Goal: Learn about a topic

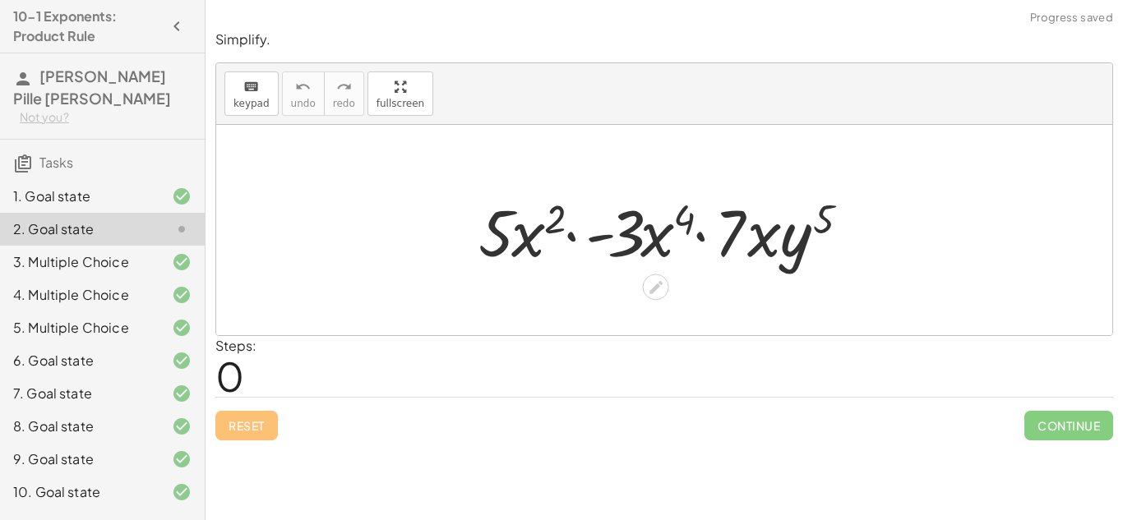
click at [646, 199] on div at bounding box center [670, 230] width 400 height 85
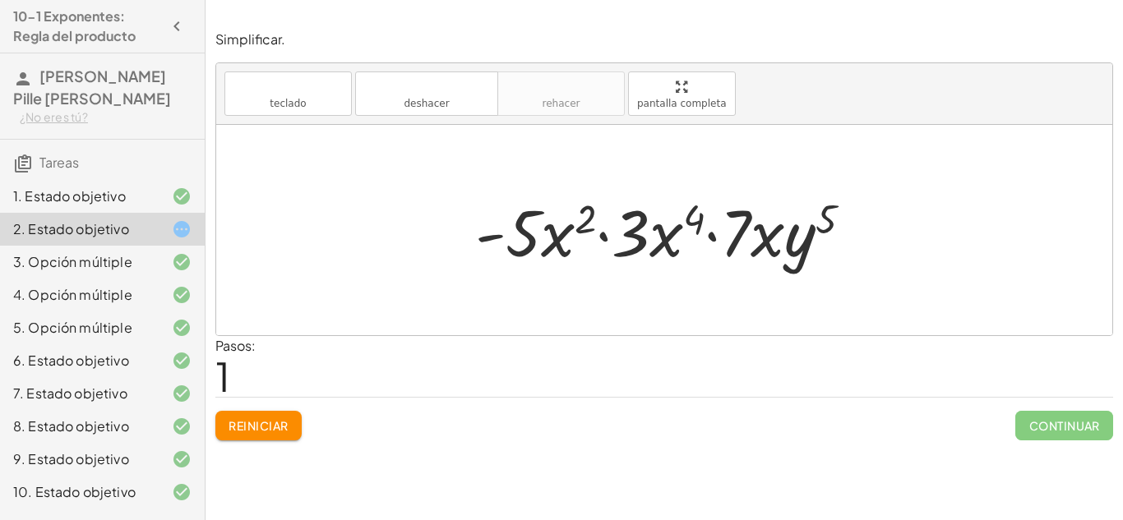
click at [264, 419] on font "Reiniciar" at bounding box center [258, 426] width 59 height 15
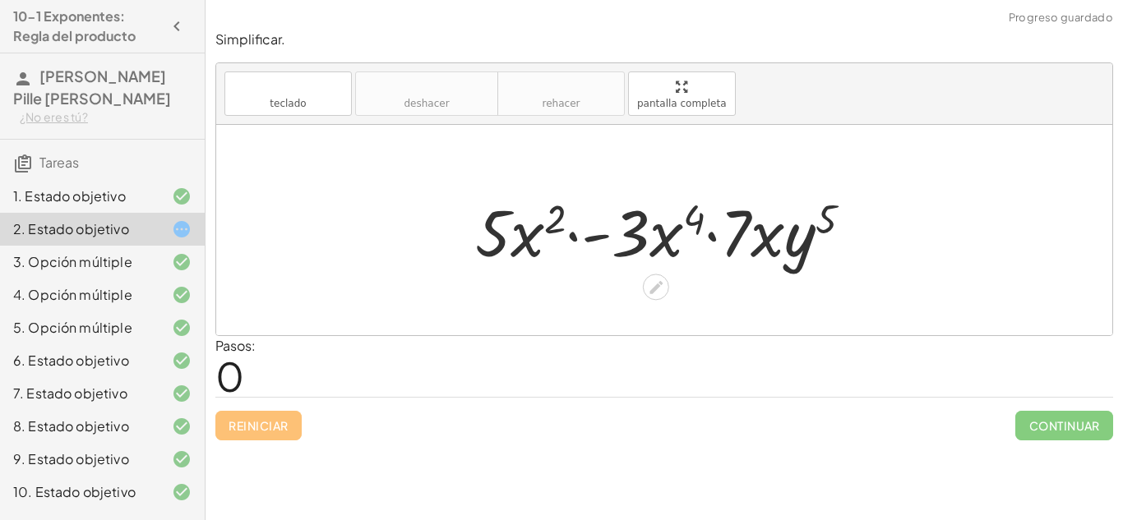
click at [656, 243] on div at bounding box center [670, 230] width 407 height 85
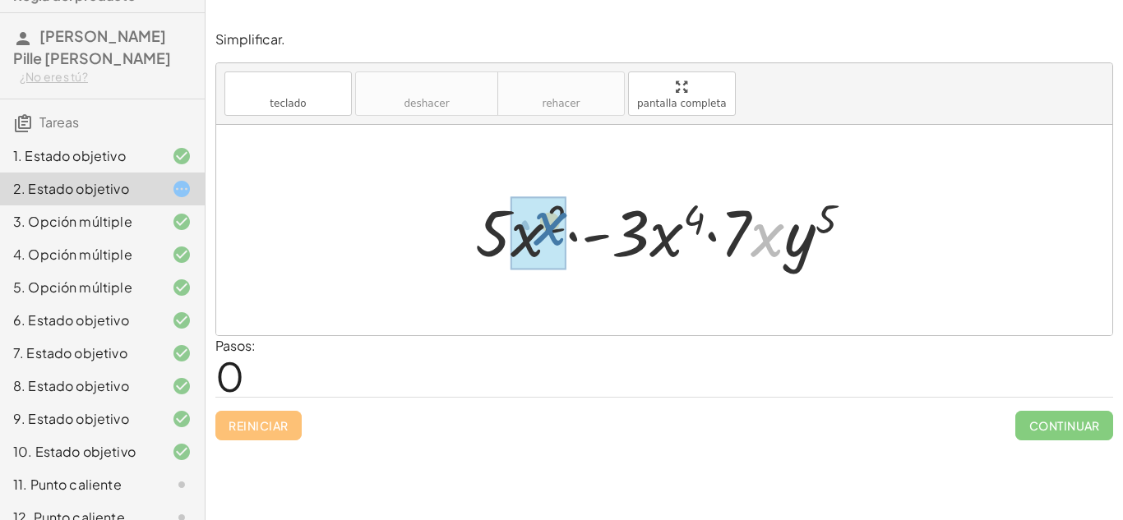
drag, startPoint x: 766, startPoint y: 256, endPoint x: 544, endPoint y: 246, distance: 221.4
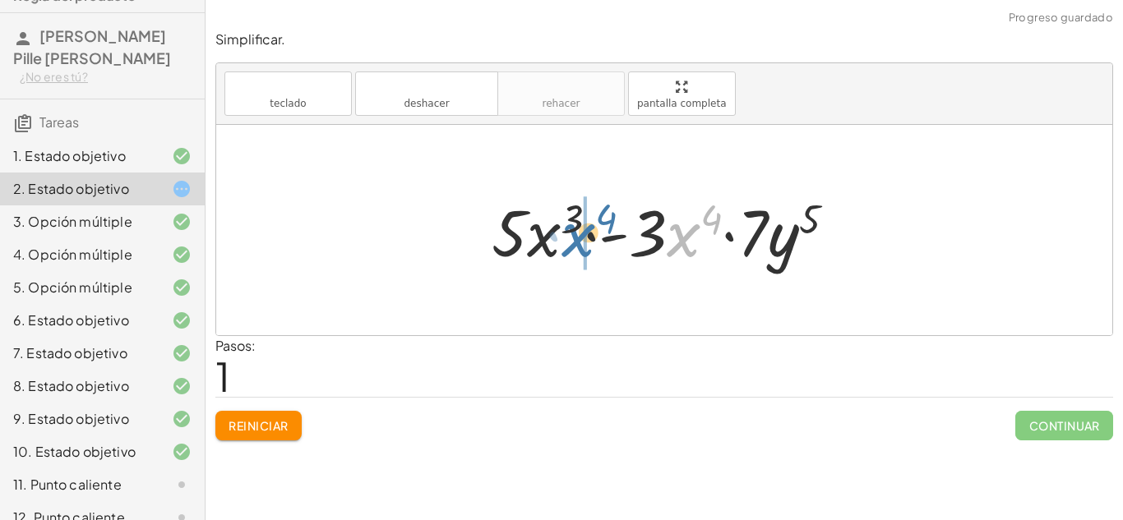
drag, startPoint x: 677, startPoint y: 225, endPoint x: 558, endPoint y: 224, distance: 119.2
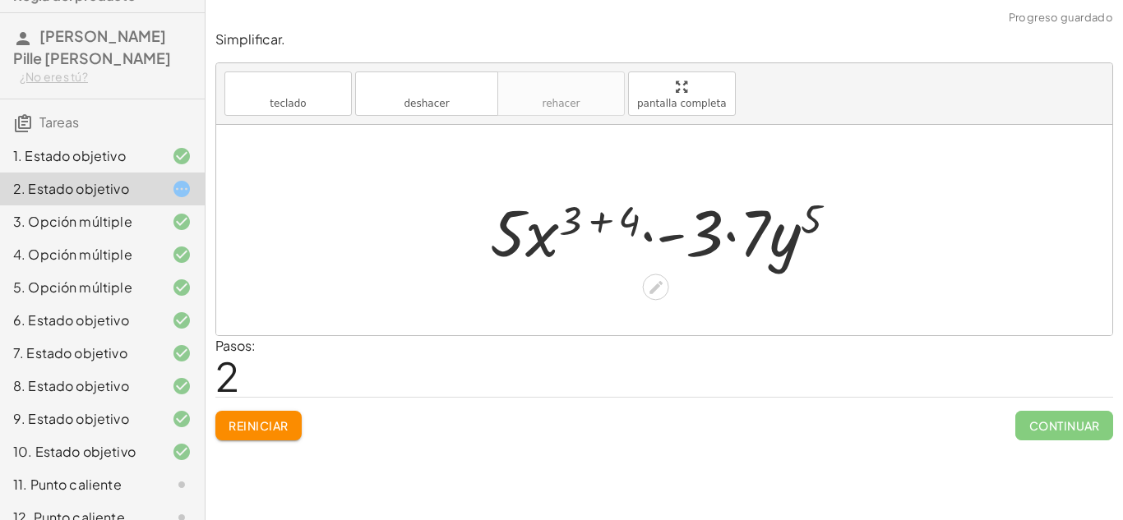
click at [593, 204] on div at bounding box center [670, 230] width 377 height 85
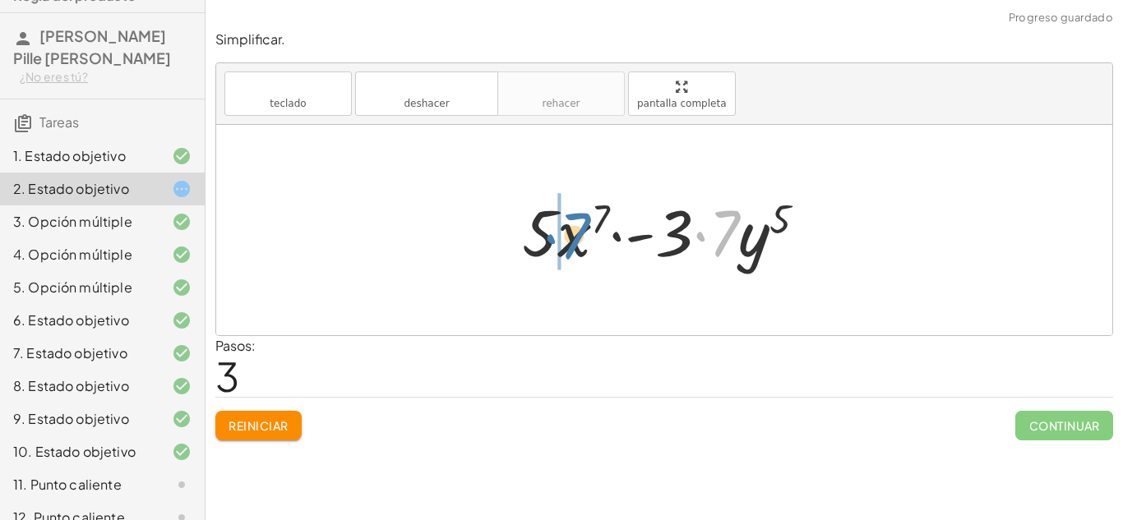
drag, startPoint x: 714, startPoint y: 237, endPoint x: 553, endPoint y: 236, distance: 161.2
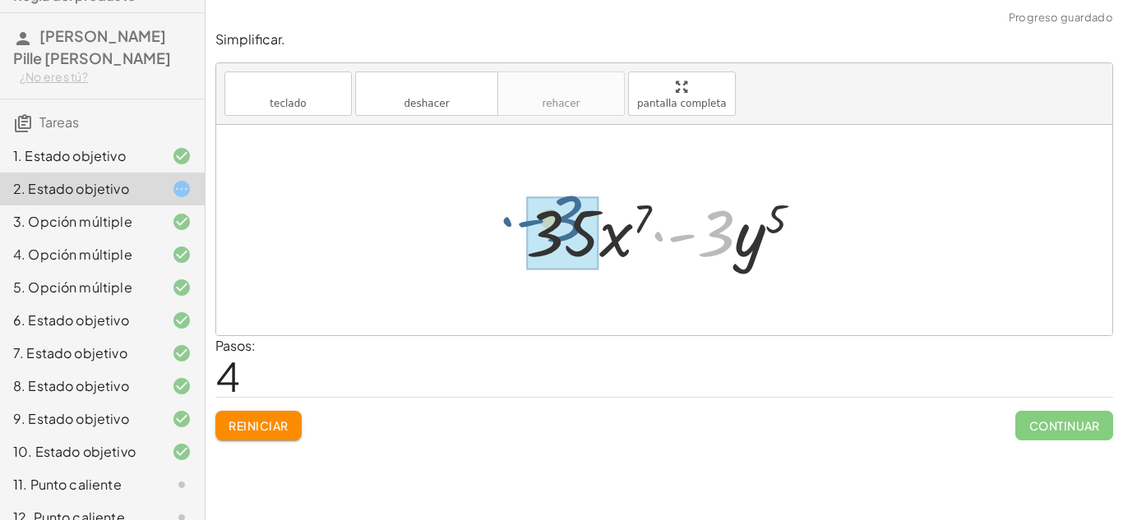
drag, startPoint x: 706, startPoint y: 238, endPoint x: 545, endPoint y: 223, distance: 161.8
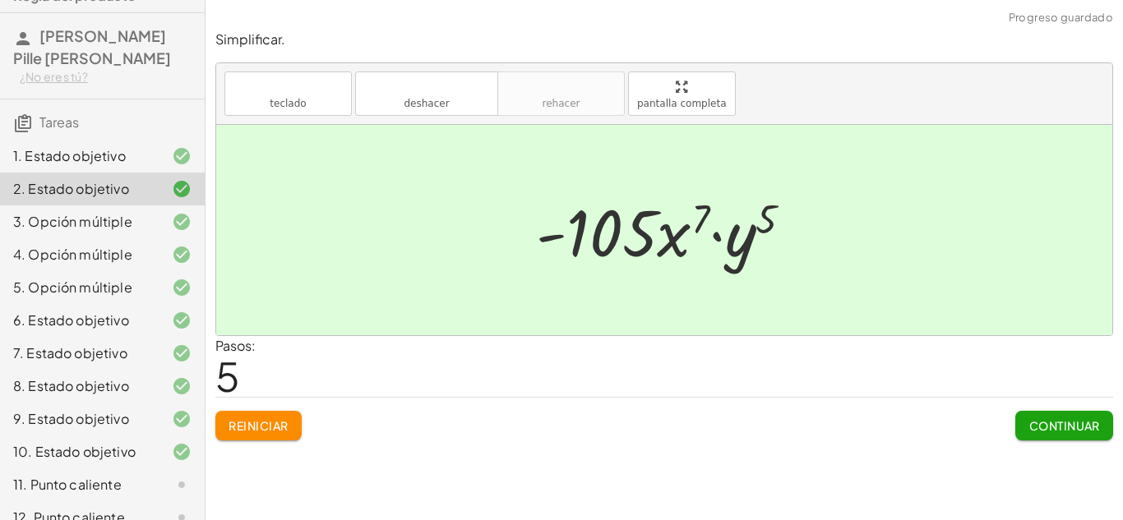
click at [1046, 433] on font "Continuar" at bounding box center [1064, 426] width 71 height 15
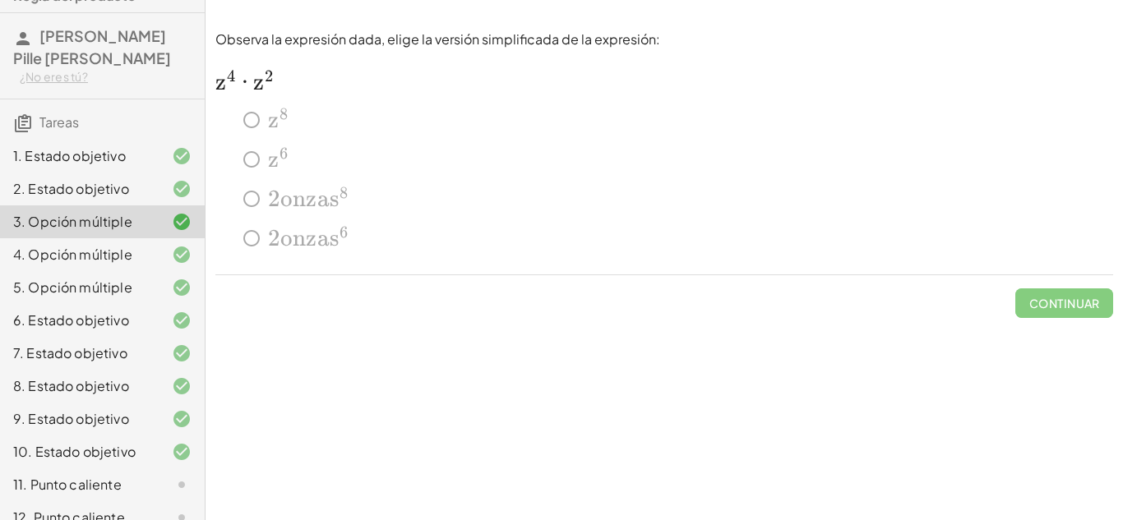
click at [148, 475] on div at bounding box center [169, 485] width 46 height 20
